Goal: Information Seeking & Learning: Learn about a topic

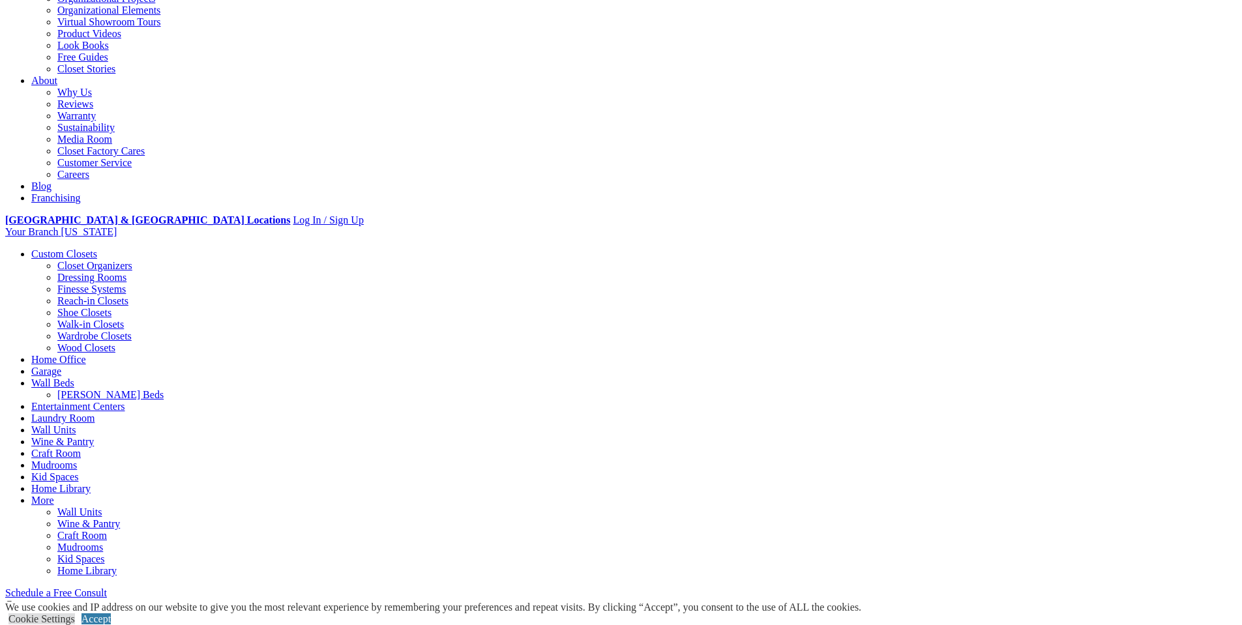
scroll to position [326, 0]
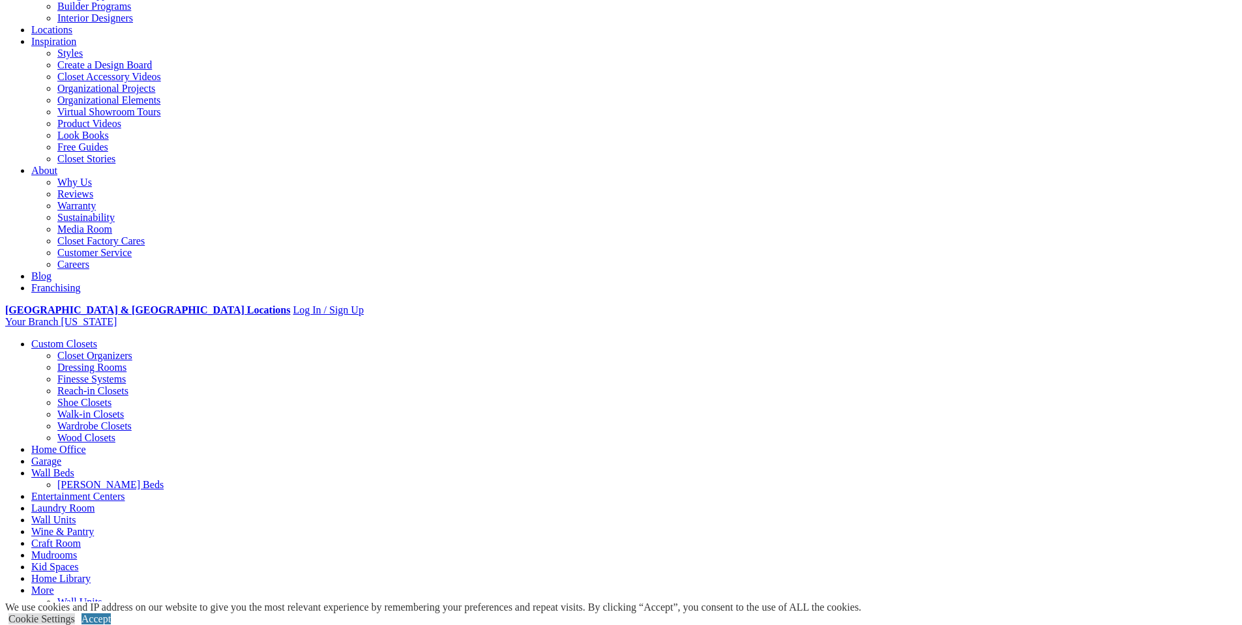
scroll to position [217, 0]
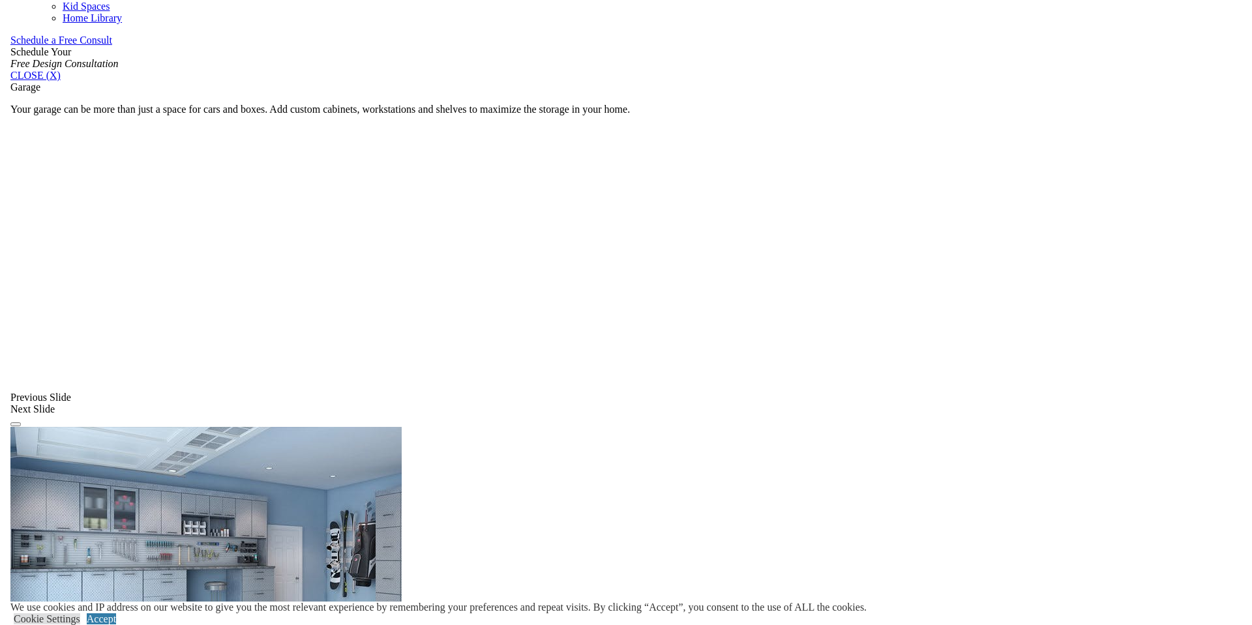
scroll to position [856, 0]
